Goal: Task Accomplishment & Management: Complete application form

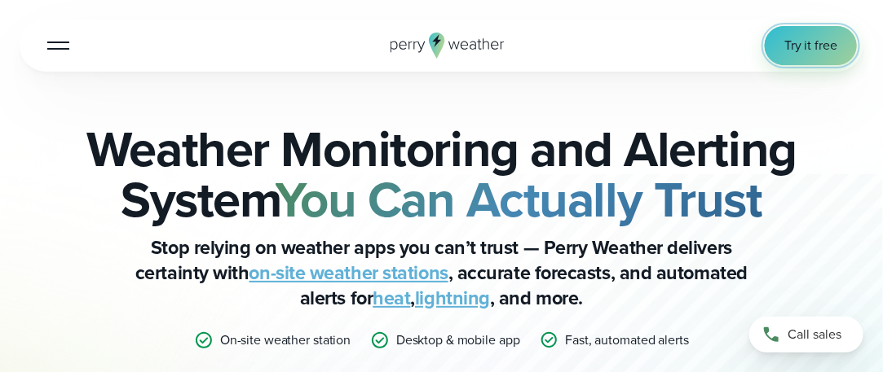
click at [804, 42] on span "Try it free" at bounding box center [810, 46] width 53 height 20
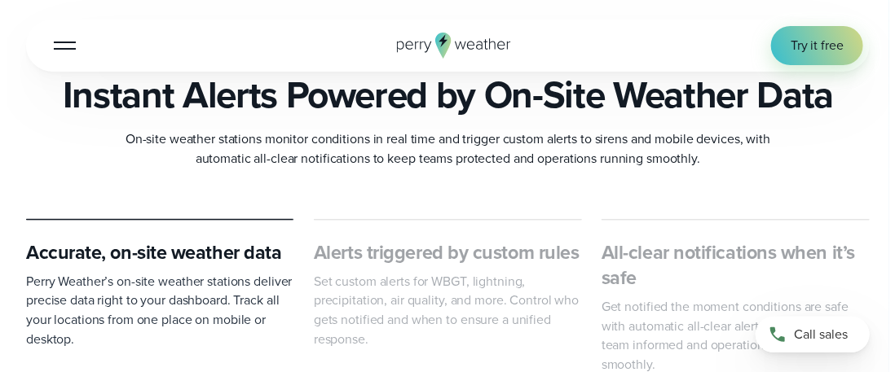
scroll to position [652, 0]
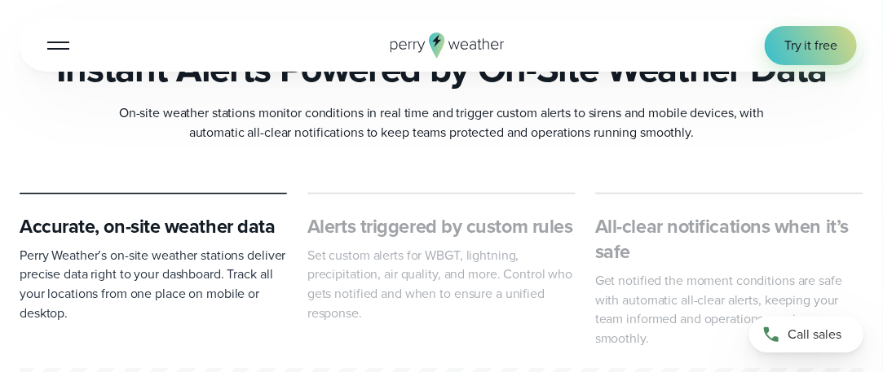
click at [66, 46] on button "Open Menu" at bounding box center [58, 45] width 38 height 38
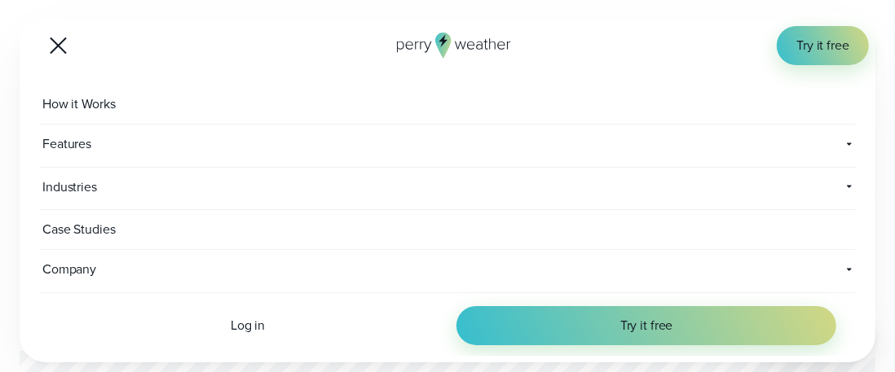
scroll to position [7, 0]
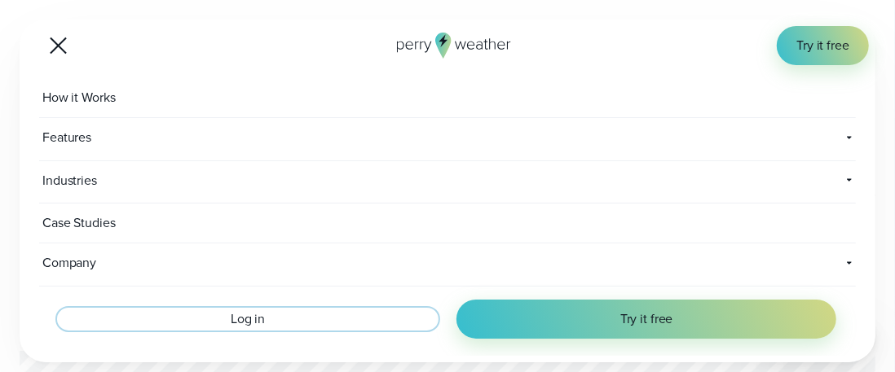
click at [234, 310] on span "Log in" at bounding box center [248, 320] width 34 height 20
